Goal: Transaction & Acquisition: Purchase product/service

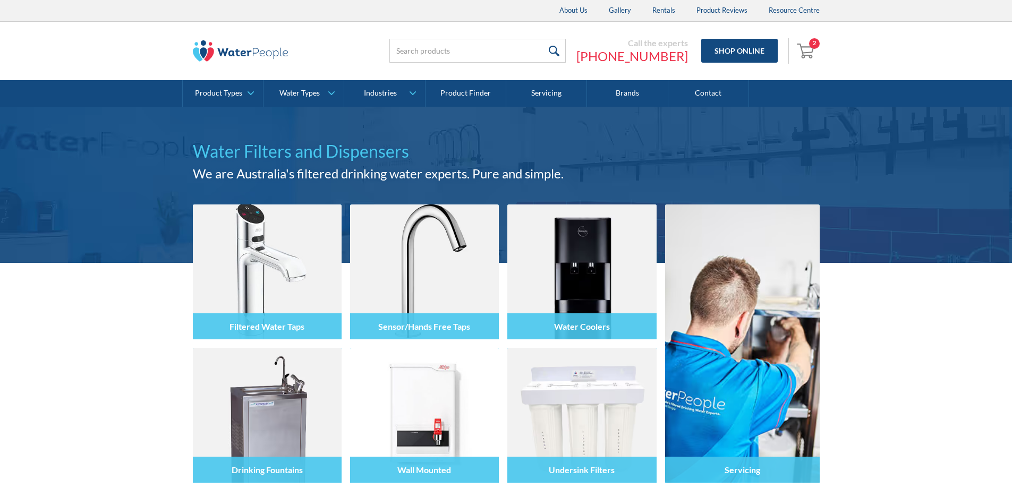
click at [491, 54] on input "search" at bounding box center [477, 51] width 176 height 24
type input "aqua"
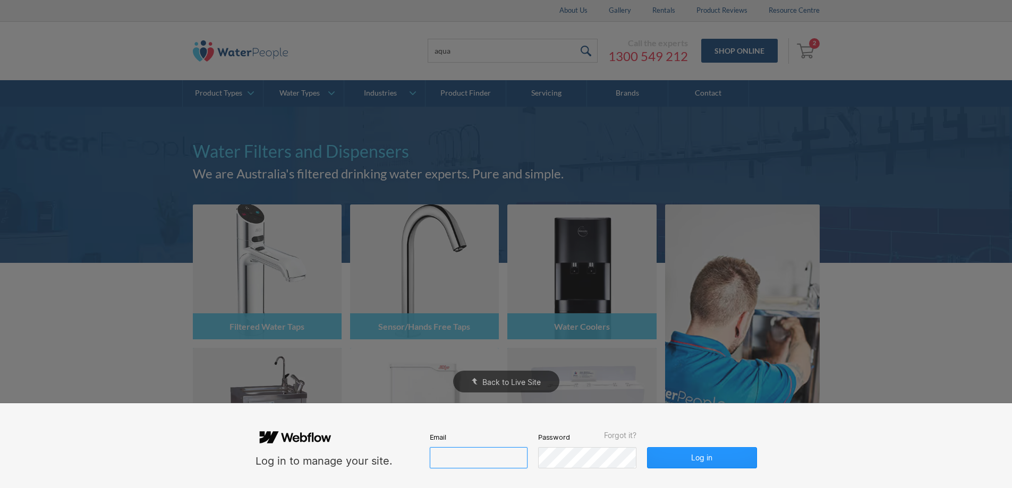
type input "john@waterpeople.com.au"
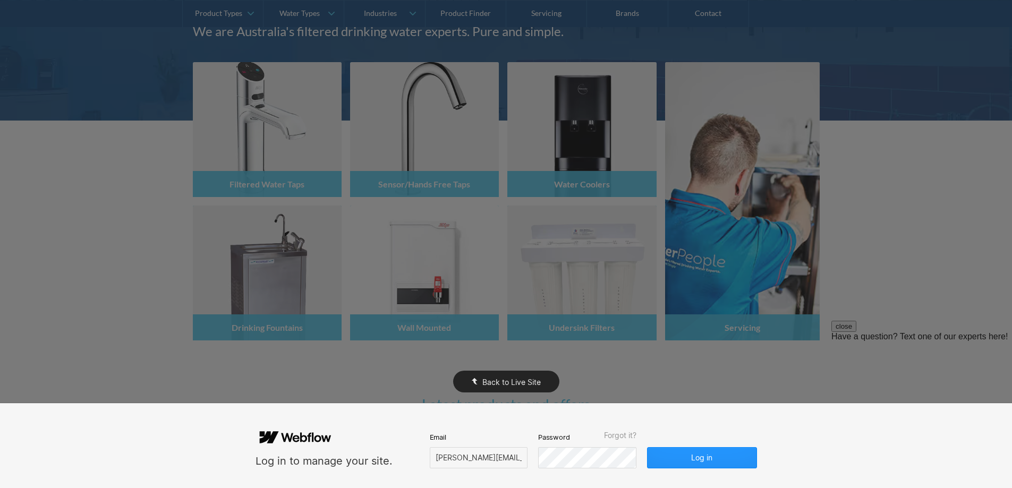
scroll to position [2, 0]
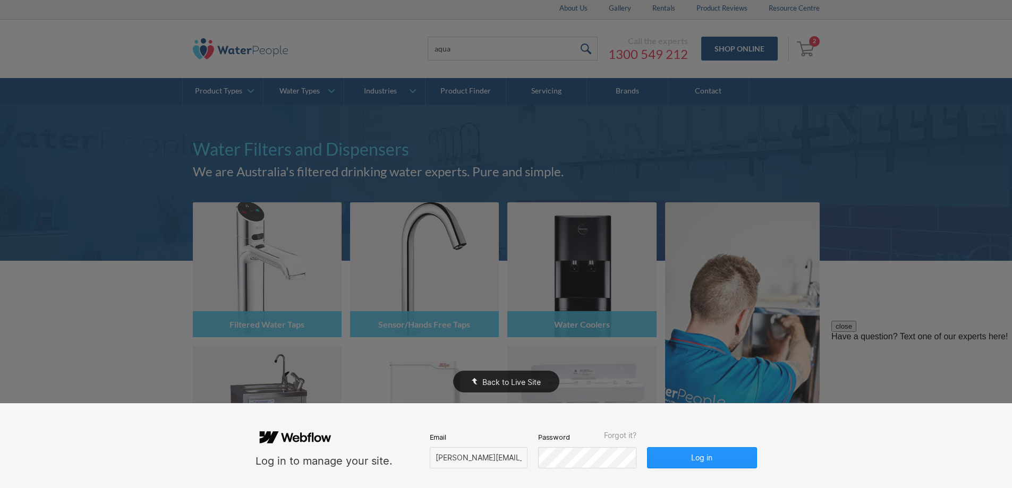
click at [502, 137] on div "Back to Live Site" at bounding box center [506, 244] width 1012 height 488
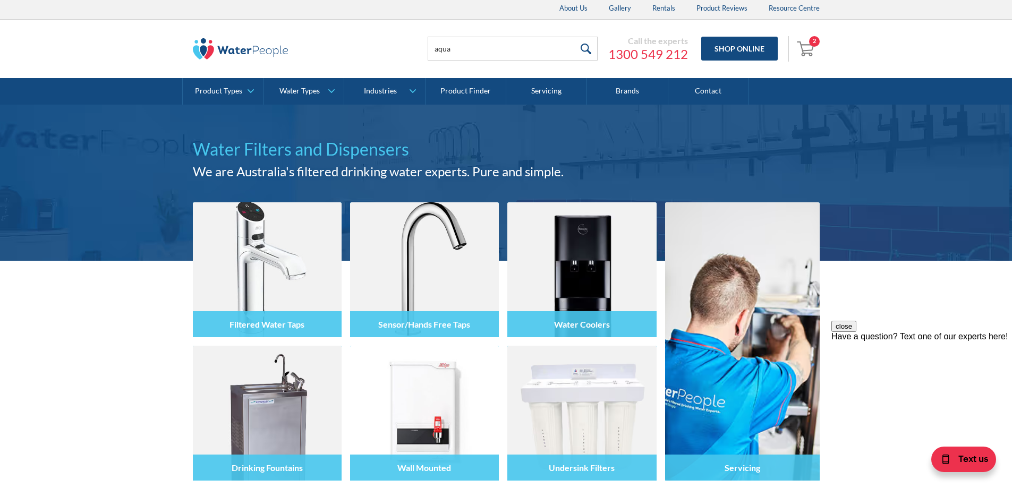
scroll to position [0, 0]
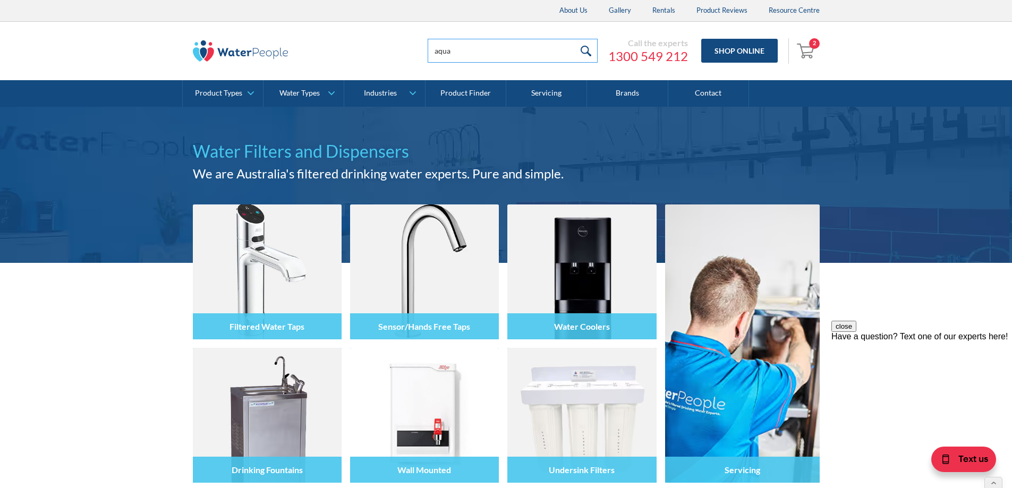
click at [435, 45] on input "aqua" at bounding box center [513, 51] width 170 height 24
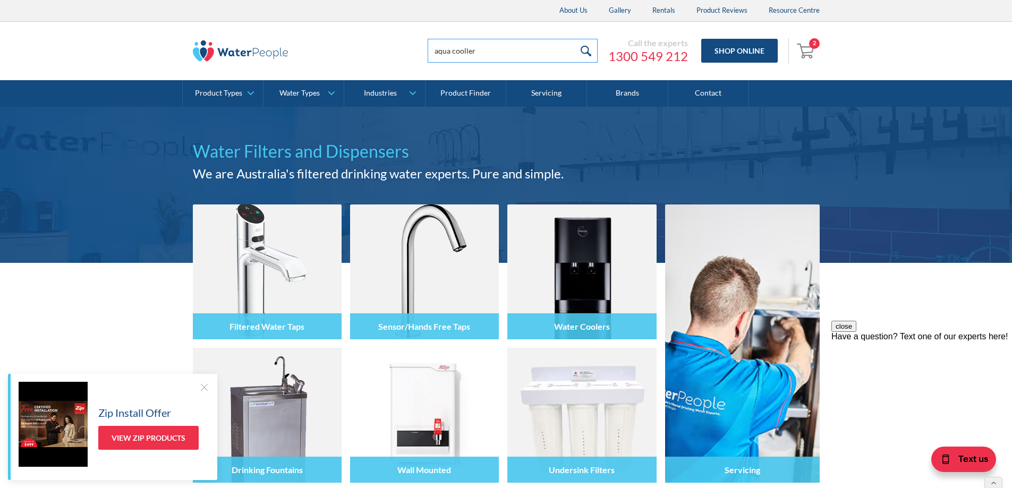
type input "aqua cooller"
click at [575, 39] on input "submit" at bounding box center [586, 51] width 23 height 24
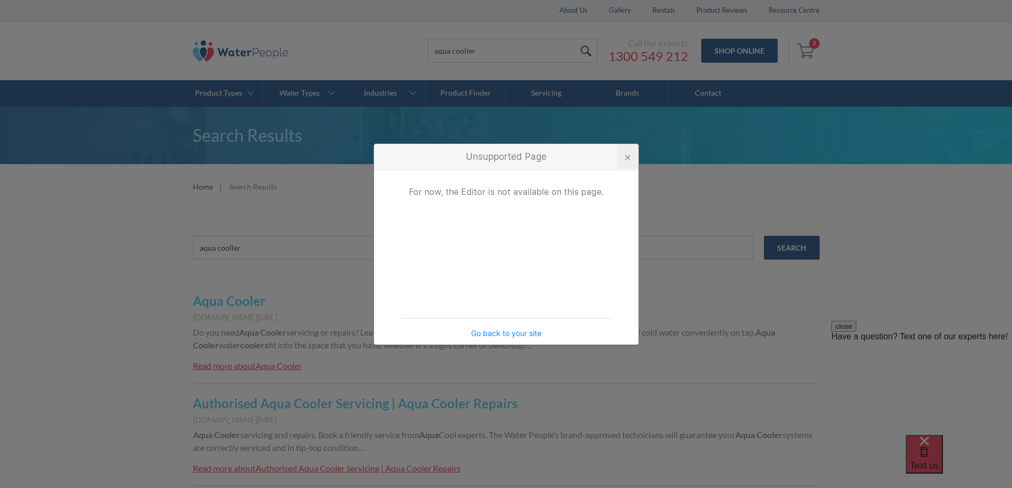
click at [624, 156] on div at bounding box center [628, 157] width 22 height 26
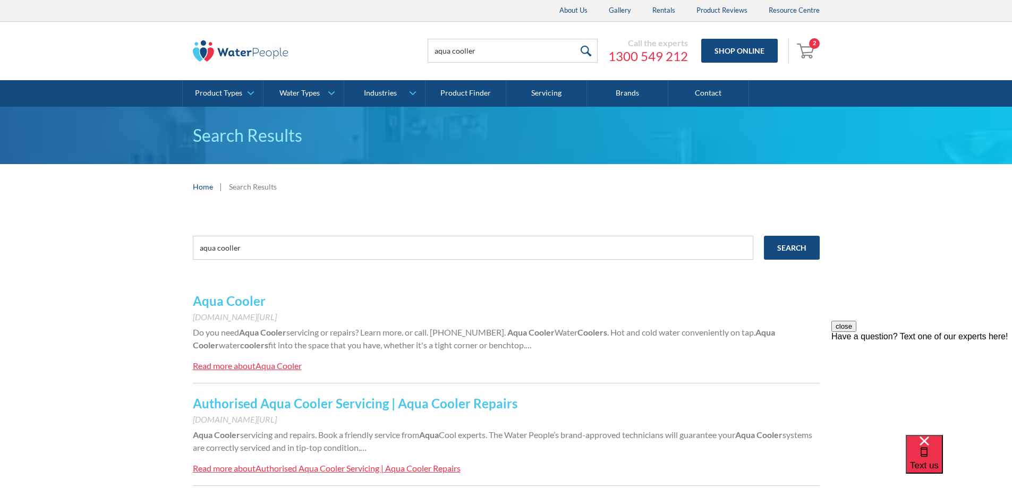
click at [223, 305] on link "Aqua Cooler" at bounding box center [229, 300] width 73 height 15
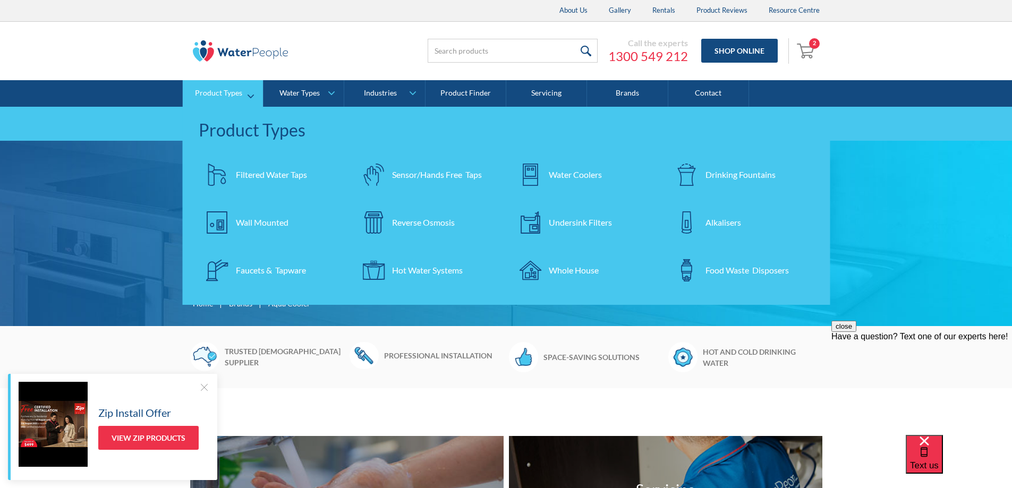
click at [729, 179] on div "Drinking Fountains" at bounding box center [741, 174] width 70 height 13
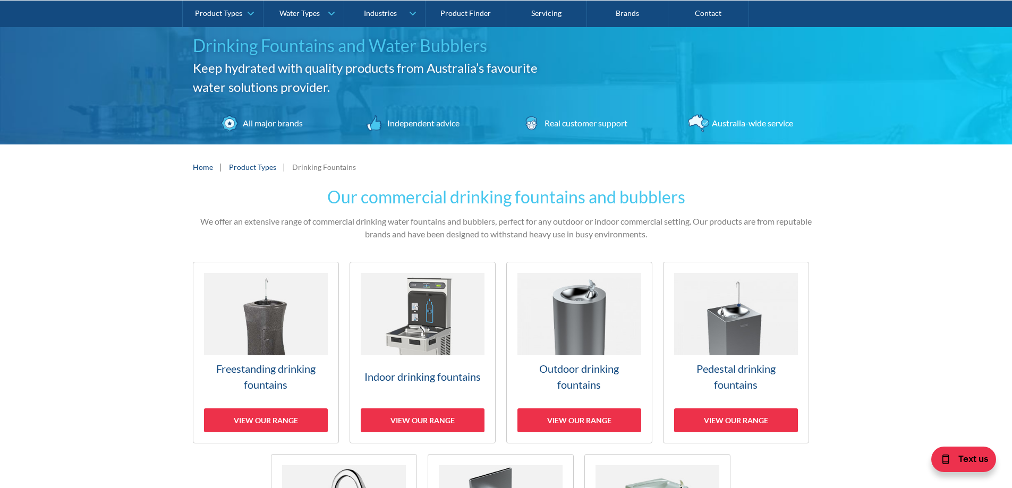
scroll to position [106, 0]
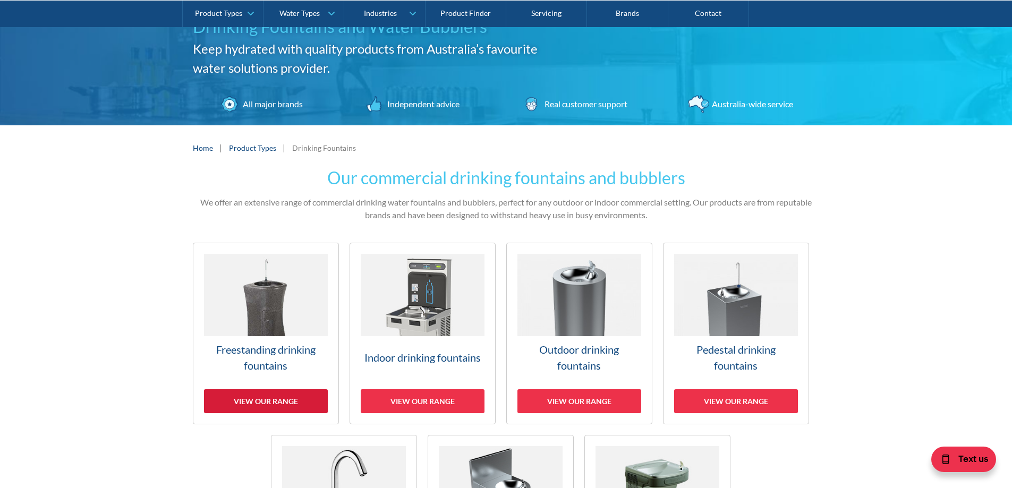
click at [255, 402] on div "View our range" at bounding box center [266, 401] width 124 height 24
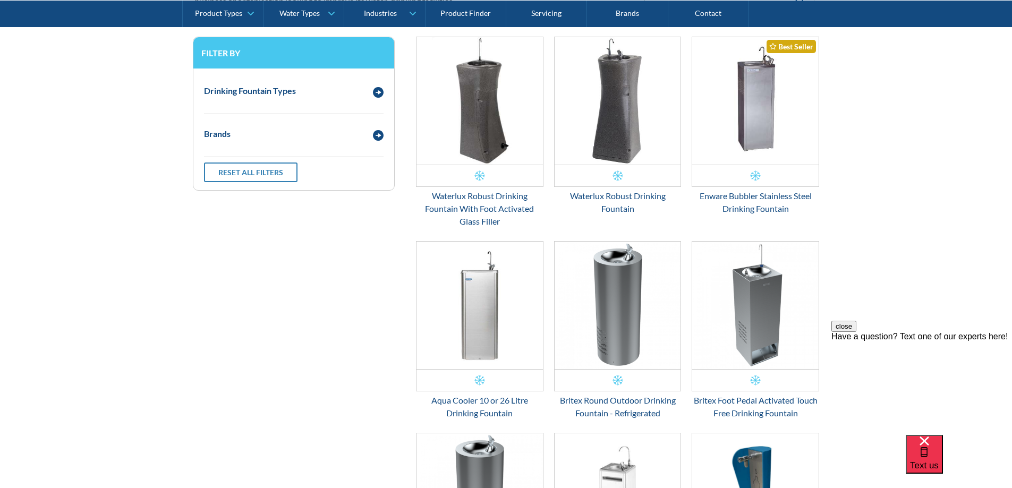
scroll to position [459, 0]
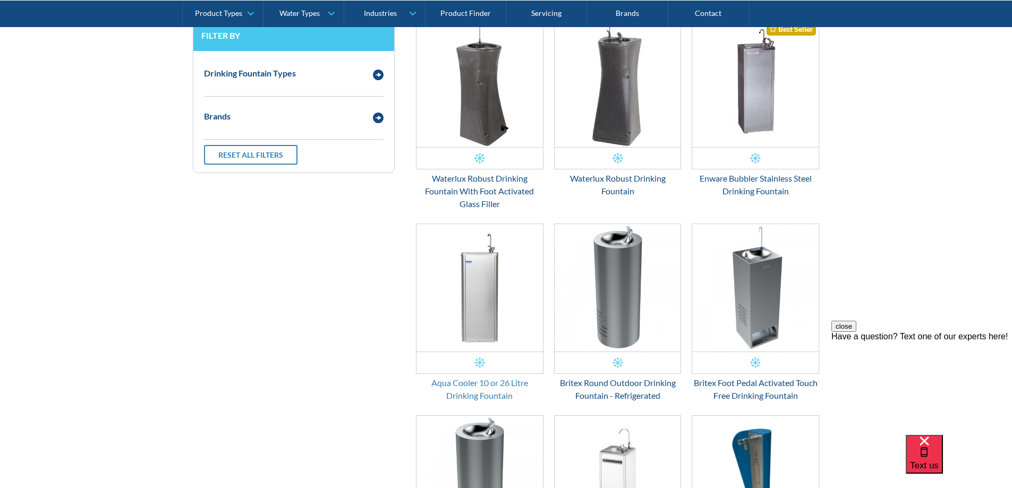
click at [474, 383] on div "Aqua Cooler 10 or 26 Litre Drinking Fountain" at bounding box center [480, 390] width 128 height 26
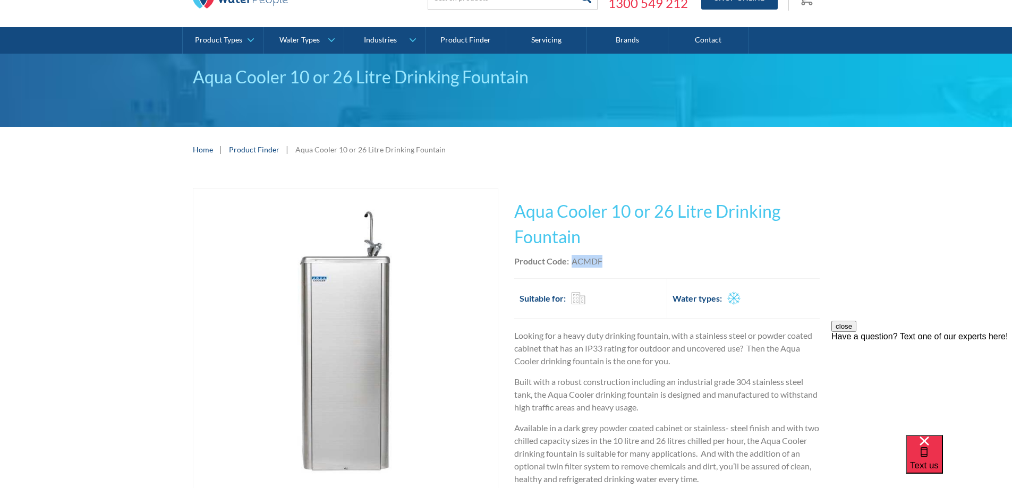
drag, startPoint x: 602, startPoint y: 261, endPoint x: 572, endPoint y: 260, distance: 29.8
click at [572, 260] on div "Product Code: ACMDF" at bounding box center [667, 261] width 306 height 13
copy div "ACMDF"
